Goal: Find specific page/section: Find specific page/section

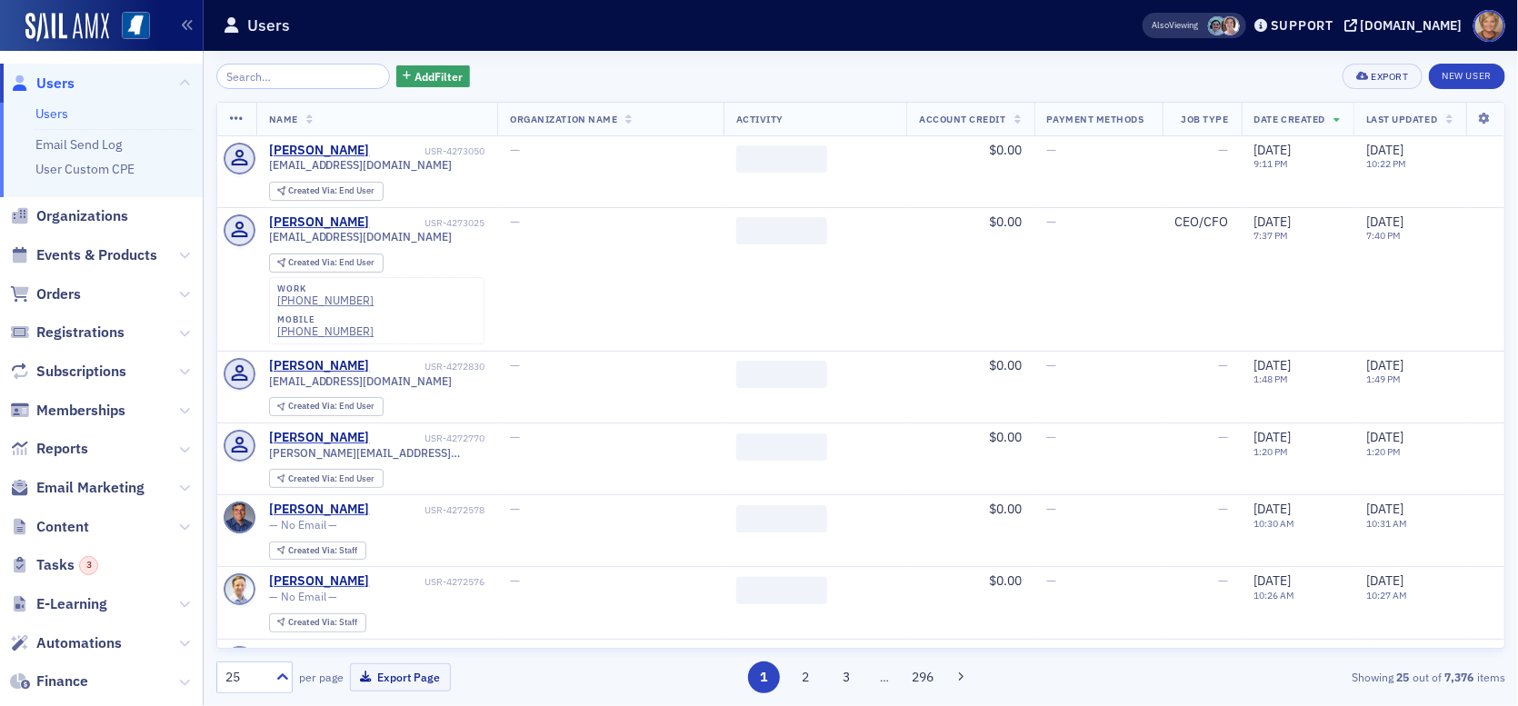
click at [309, 69] on input "search" at bounding box center [303, 76] width 174 height 25
type input "h"
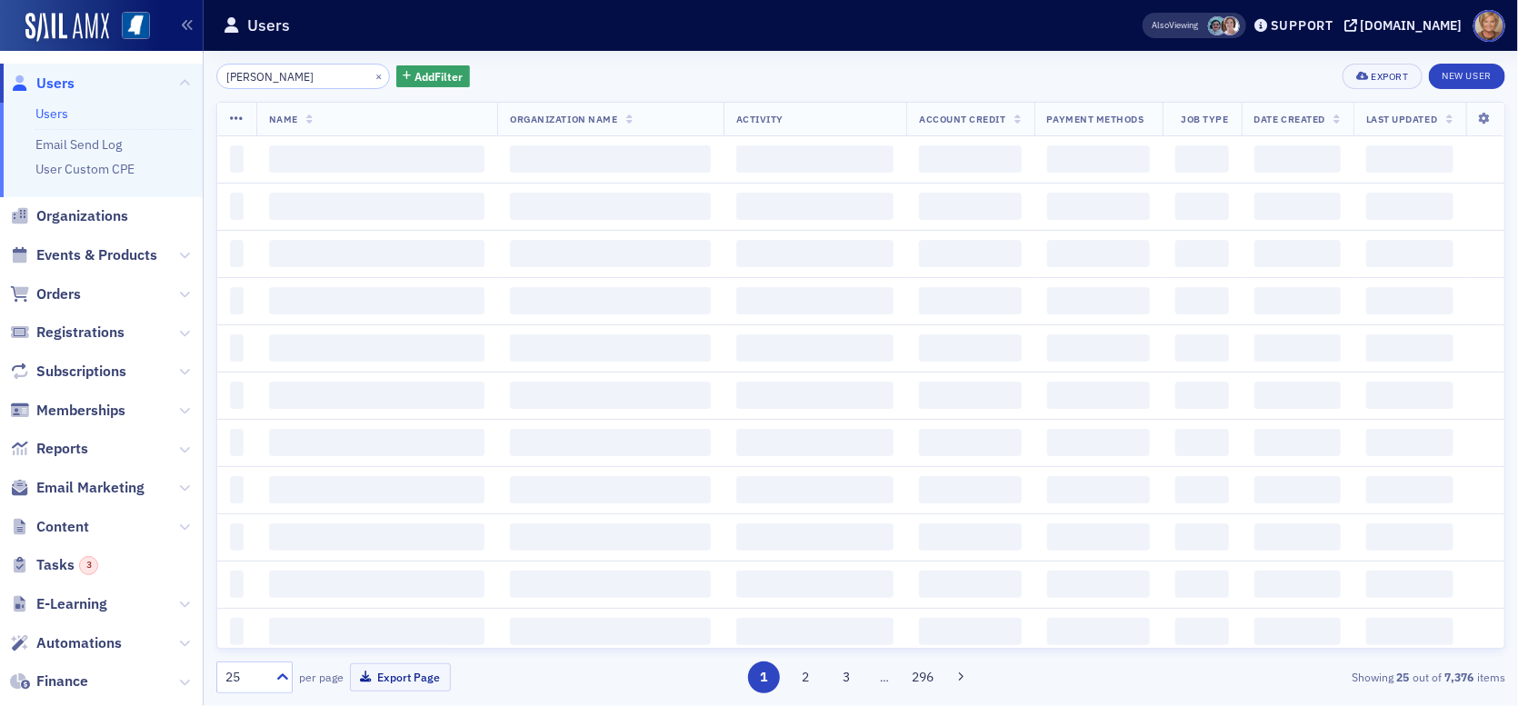
type input "[PERSON_NAME]"
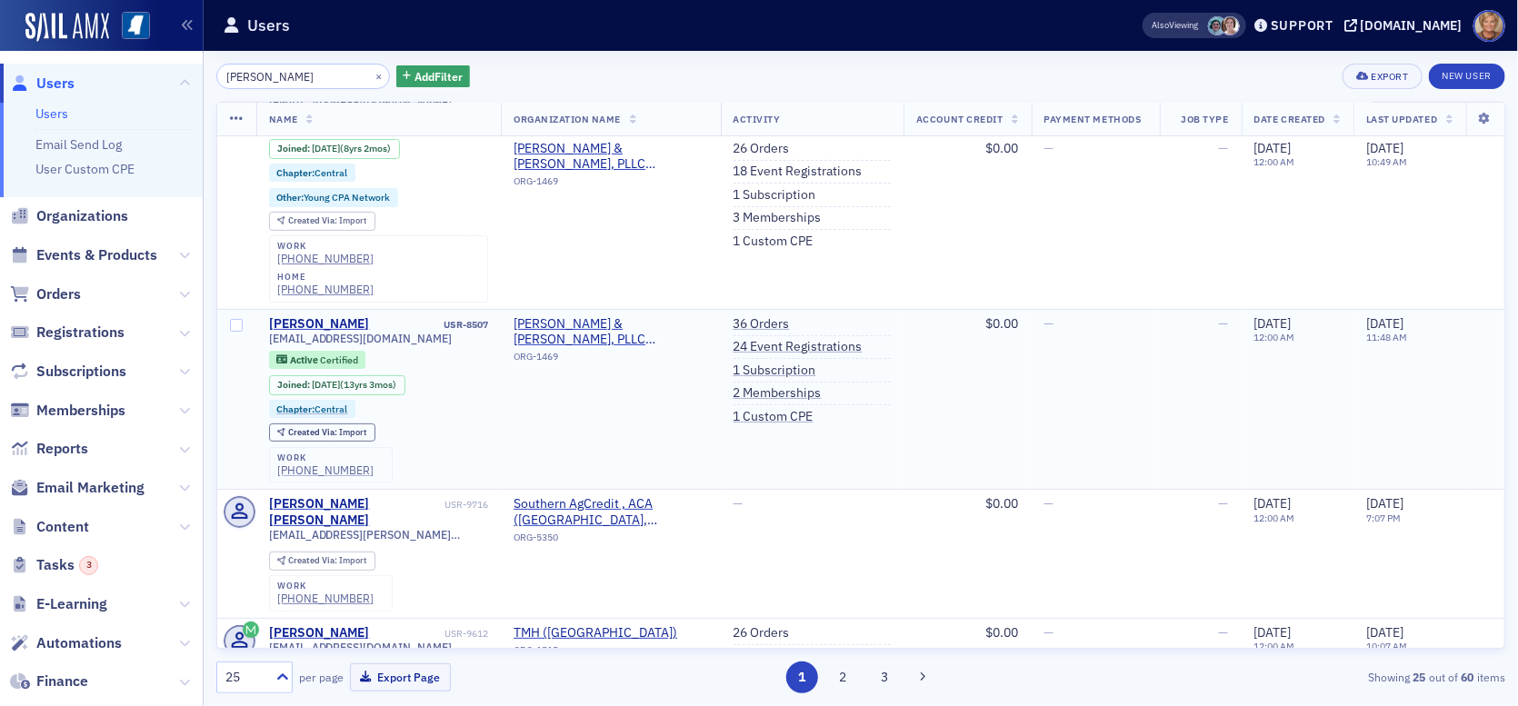
scroll to position [91, 0]
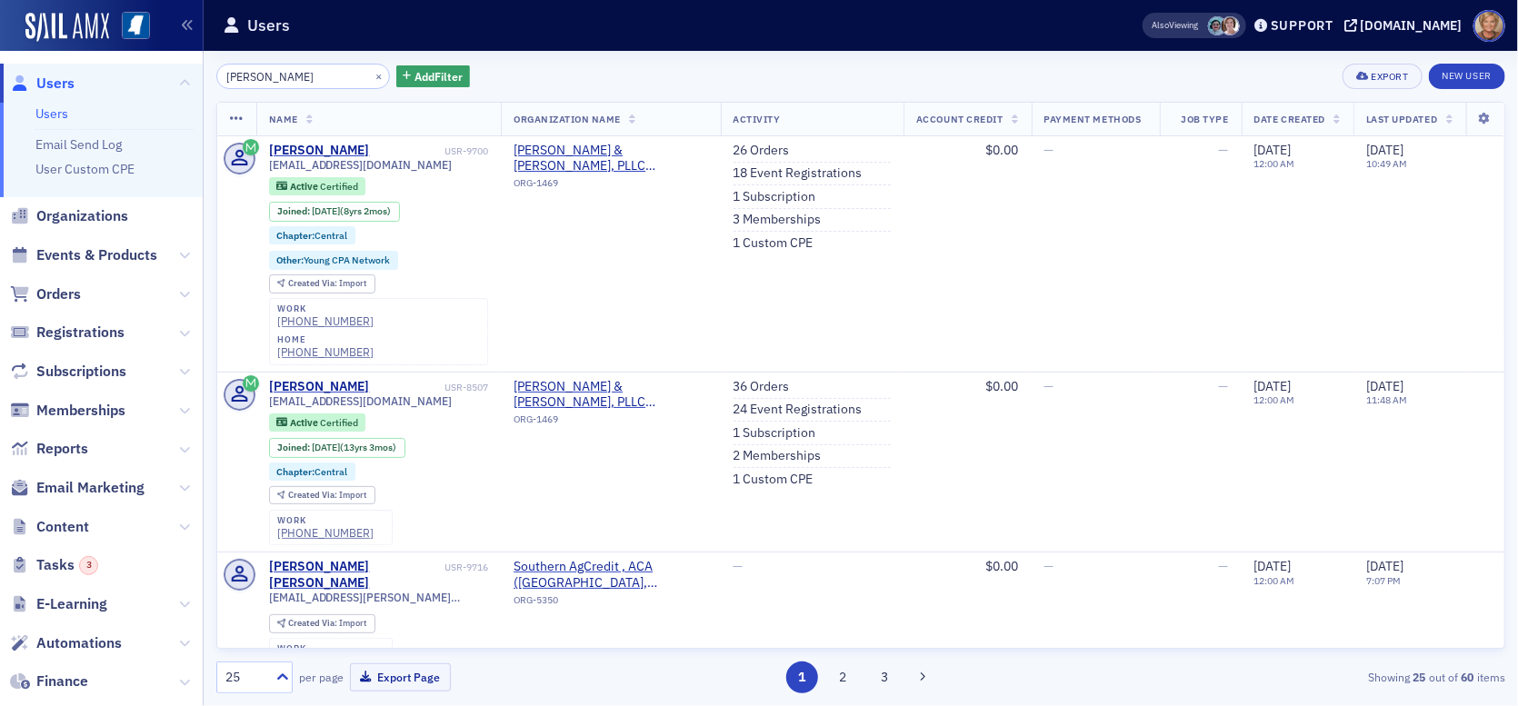
drag, startPoint x: 285, startPoint y: 82, endPoint x: 194, endPoint y: 79, distance: 91.0
click at [194, 79] on div "Users Users Email Send Log User Custom CPE Organizations Events & Products Orde…" at bounding box center [759, 353] width 1518 height 706
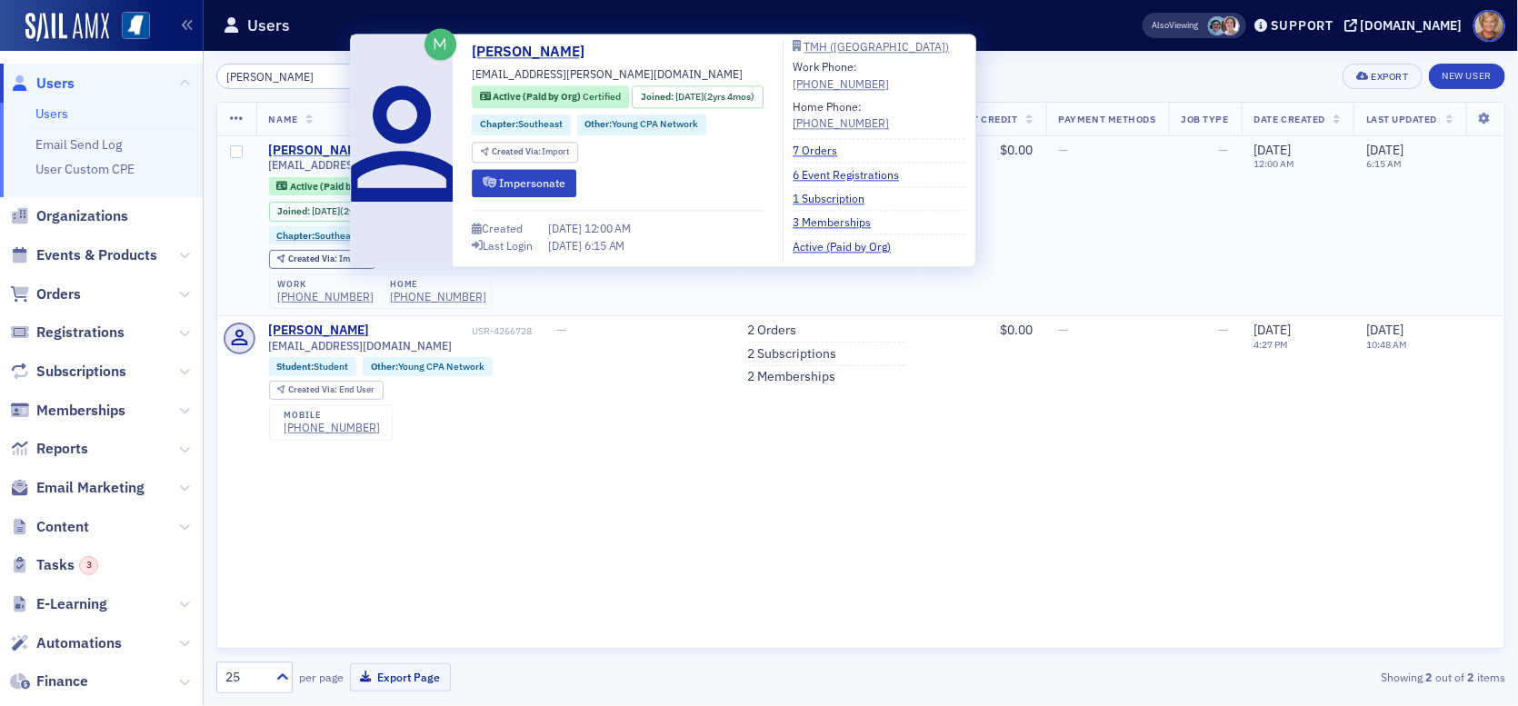
type input "destiny nolen"
click at [306, 145] on div "Destiny Nolen" at bounding box center [319, 151] width 101 height 16
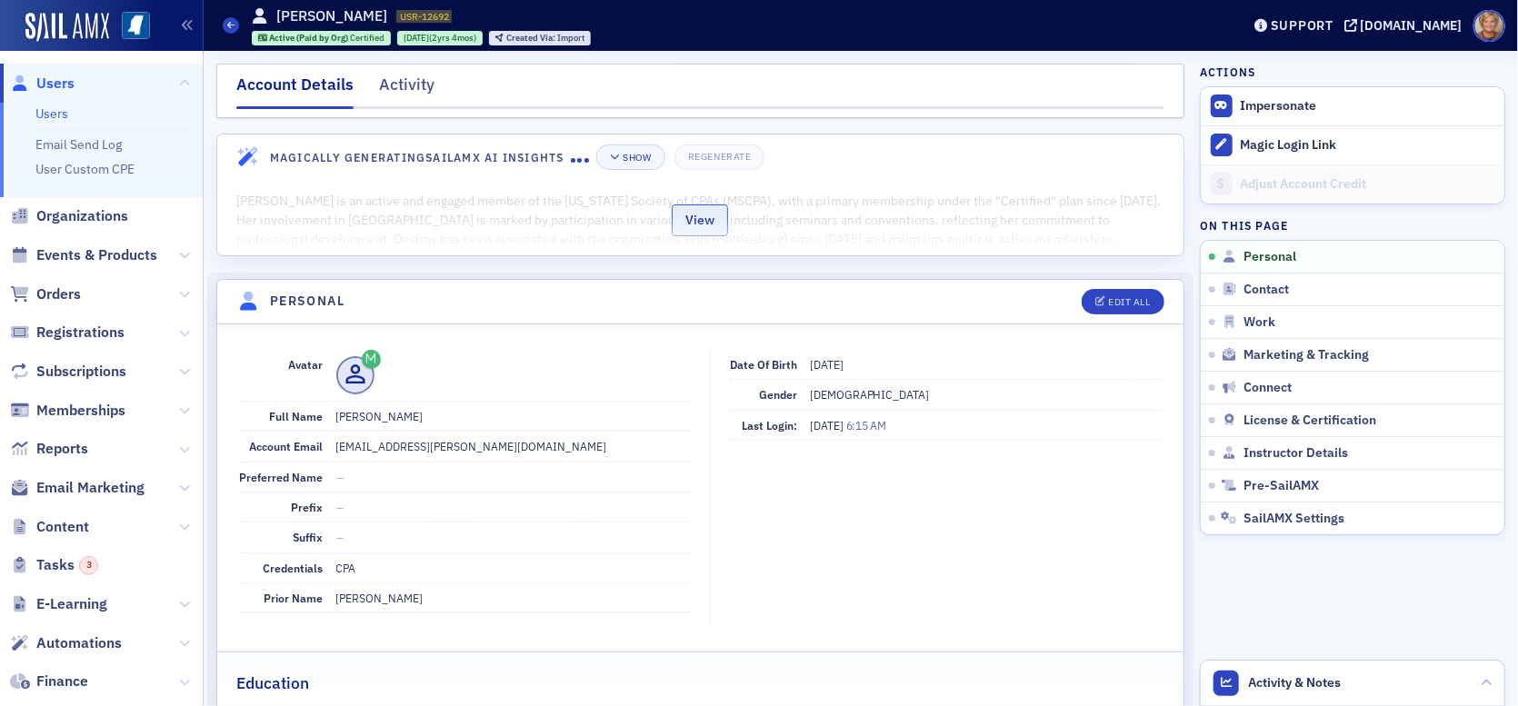
click at [677, 229] on button "View" at bounding box center [700, 221] width 56 height 32
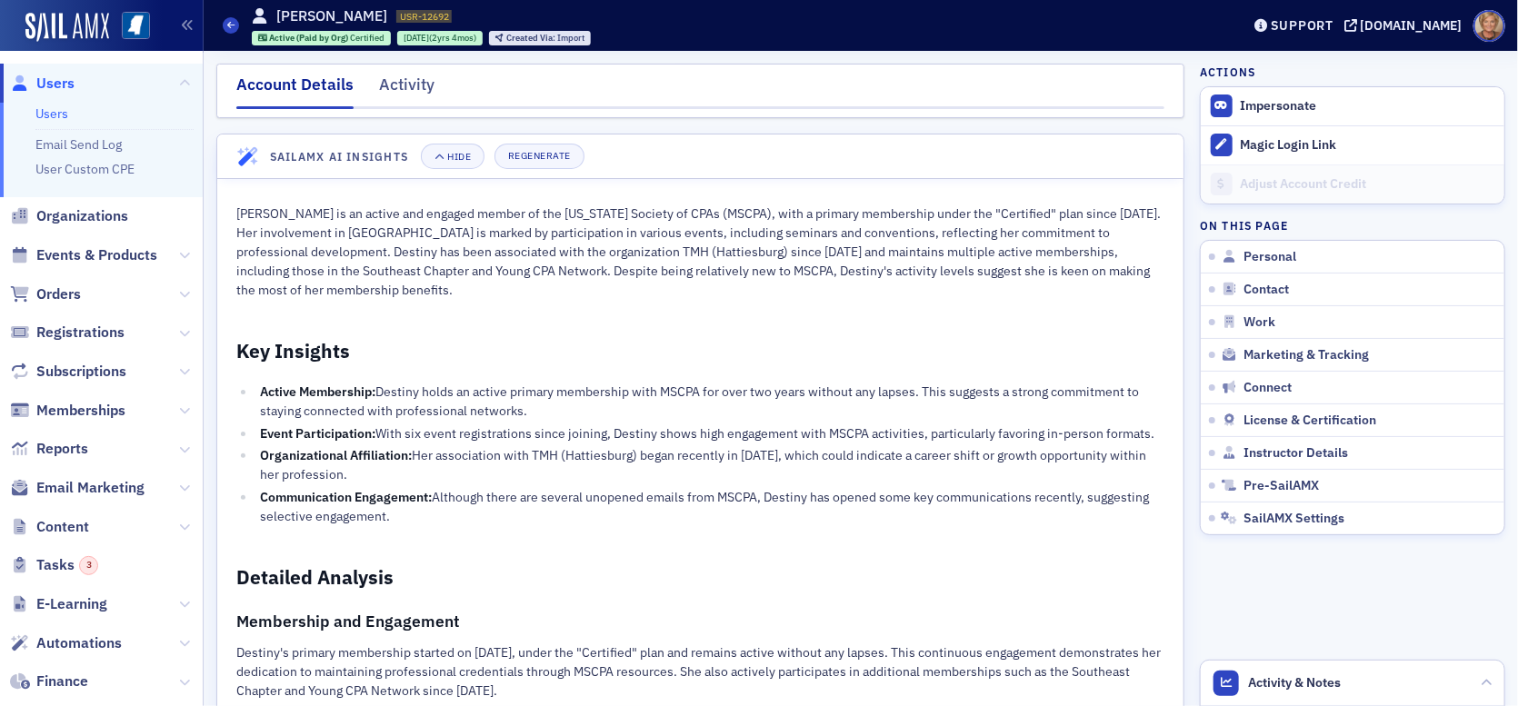
click at [291, 84] on div "Account Details" at bounding box center [294, 91] width 117 height 36
click at [60, 83] on span "Users" at bounding box center [55, 84] width 38 height 20
